Goal: Information Seeking & Learning: Learn about a topic

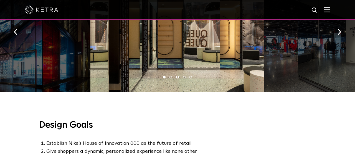
scroll to position [346, 0]
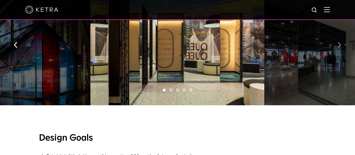
click at [343, 41] on button "button" at bounding box center [339, 44] width 12 height 19
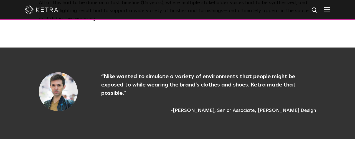
scroll to position [586, 0]
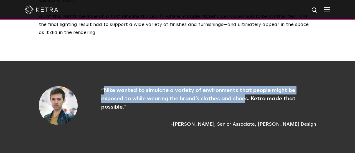
drag, startPoint x: 110, startPoint y: 78, endPoint x: 222, endPoint y: 89, distance: 111.9
click at [222, 89] on p "“Nike wanted to simulate a variety of environments that people might be exposed…" at bounding box center [208, 98] width 215 height 25
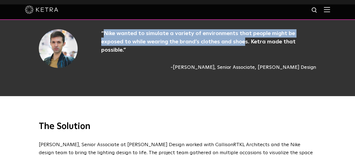
scroll to position [644, 0]
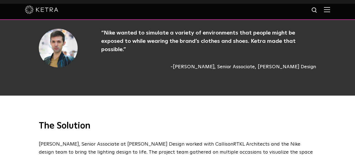
click at [211, 96] on div "The Solution [PERSON_NAME], Senior Associate at [PERSON_NAME] Design worked wit…" at bounding box center [177, 154] width 355 height 117
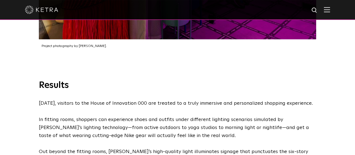
scroll to position [1037, 0]
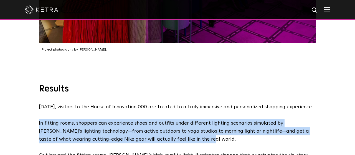
drag, startPoint x: 38, startPoint y: 90, endPoint x: 158, endPoint y: 107, distance: 121.5
click at [158, 107] on div "Results Today, visitors to the House of Innovation 000 are treated to a truly i…" at bounding box center [177, 142] width 288 height 117
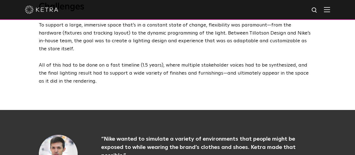
scroll to position [624, 0]
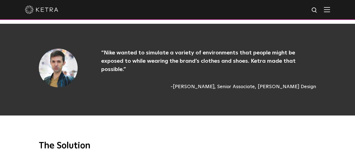
drag, startPoint x: 104, startPoint y: 38, endPoint x: 320, endPoint y: 60, distance: 217.1
click at [320, 60] on div "“Nike wanted to simulate a variety of environments that people might be exposed…" at bounding box center [177, 70] width 288 height 42
click at [146, 49] on p "“Nike wanted to simulate a variety of environments that people might be exposed…" at bounding box center [208, 61] width 215 height 25
drag, startPoint x: 99, startPoint y: 37, endPoint x: 335, endPoint y: 60, distance: 237.1
click at [335, 60] on div "“Nike wanted to simulate a variety of environments that people might be exposed…" at bounding box center [177, 70] width 355 height 92
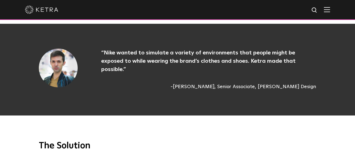
copy div "“Nike wanted to simulate a variety of environments that people might be exposed…"
